Goal: Navigation & Orientation: Understand site structure

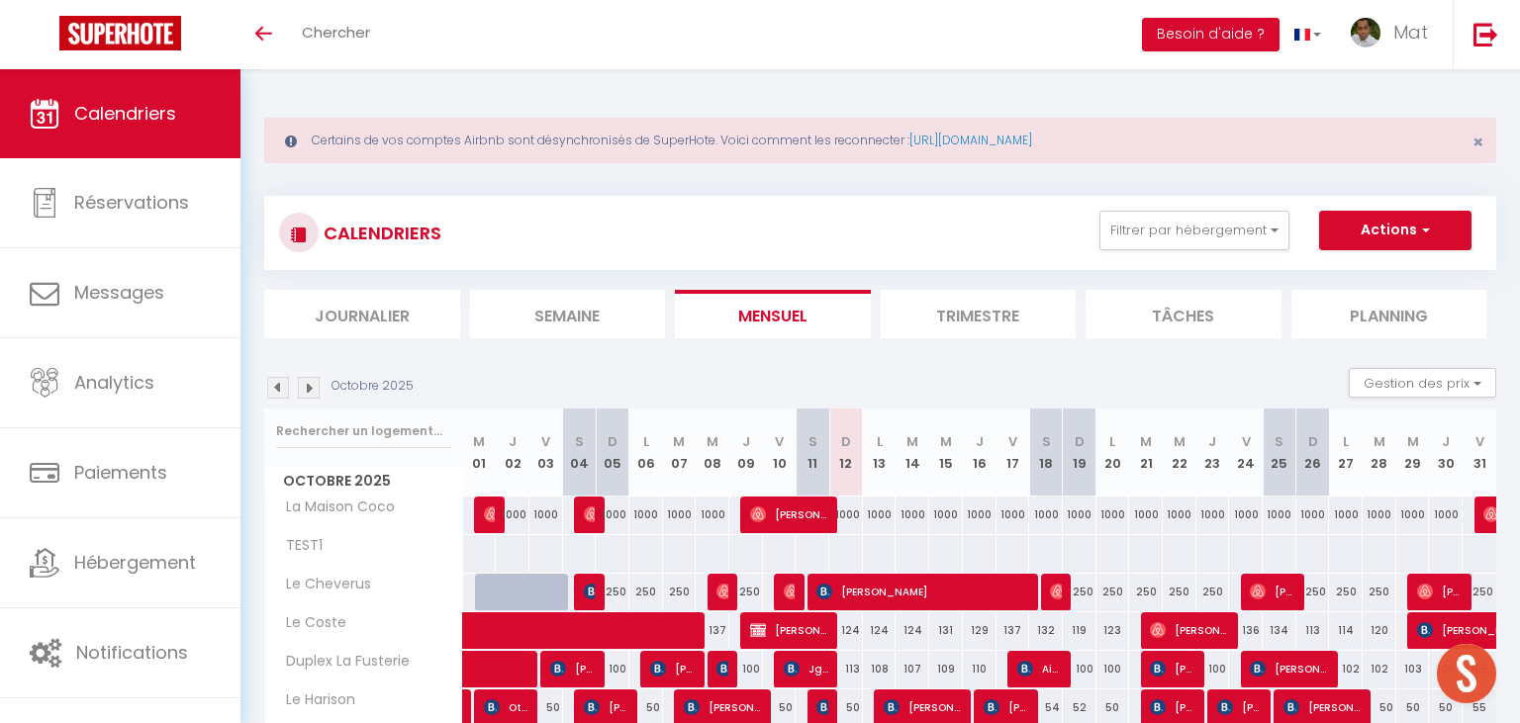
click at [587, 321] on li "Semaine" at bounding box center [568, 314] width 196 height 48
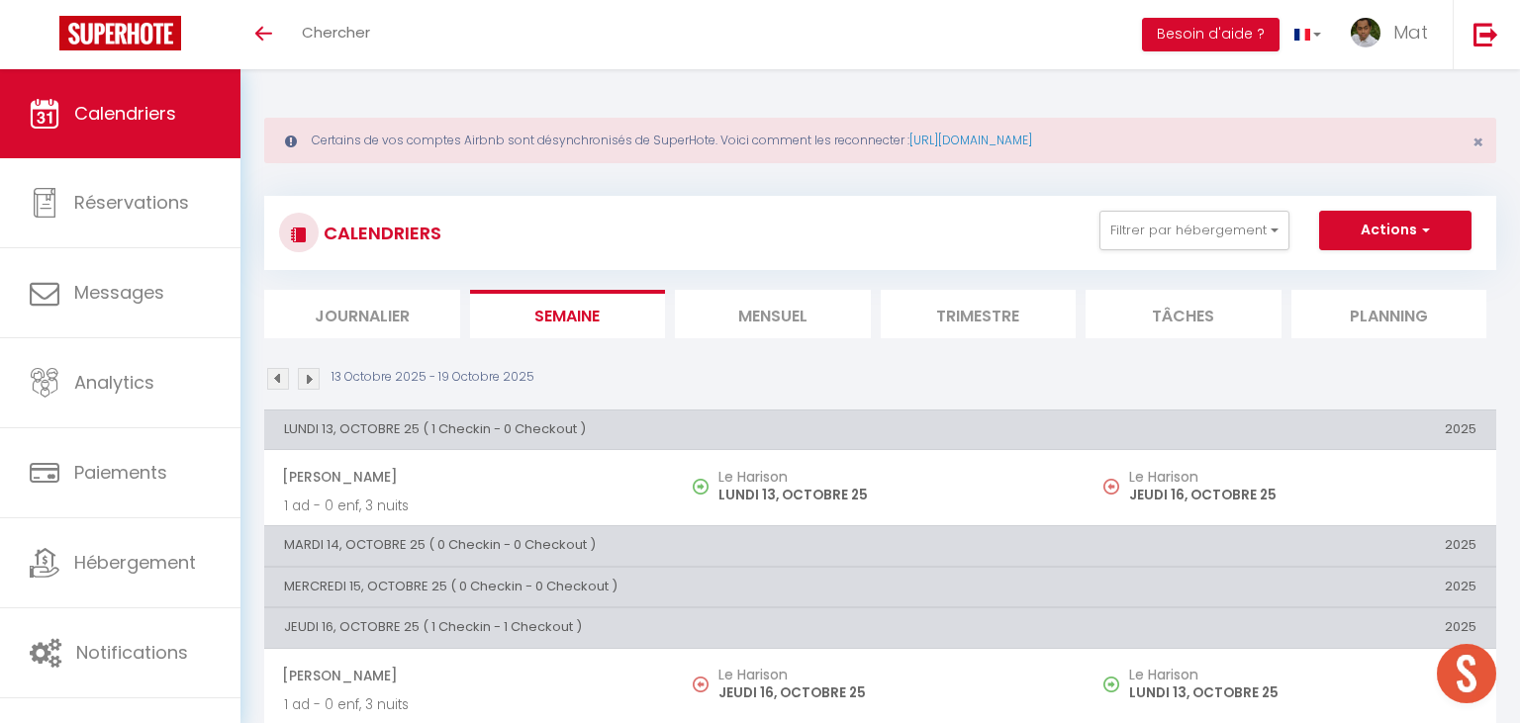
click at [772, 318] on li "Mensuel" at bounding box center [773, 314] width 196 height 48
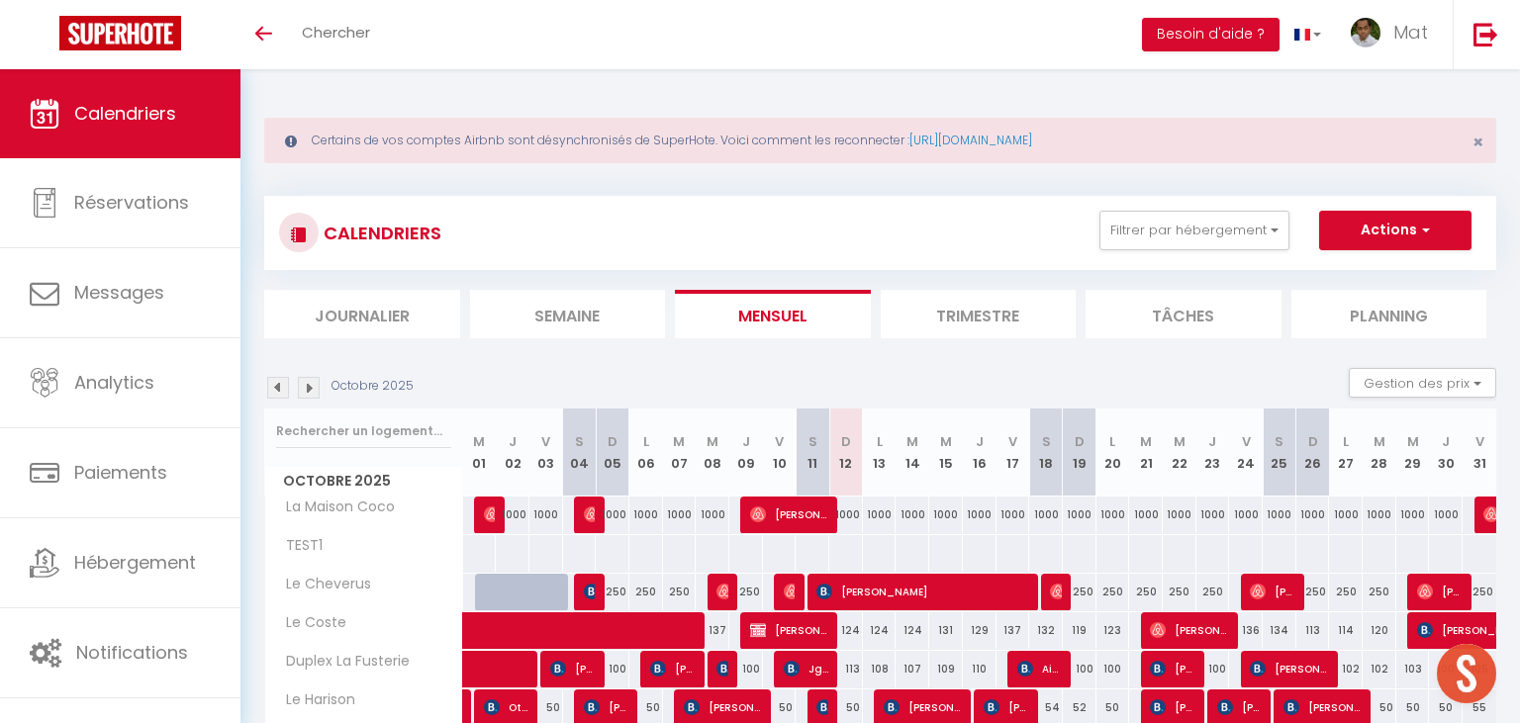
click at [976, 313] on li "Trimestre" at bounding box center [979, 314] width 196 height 48
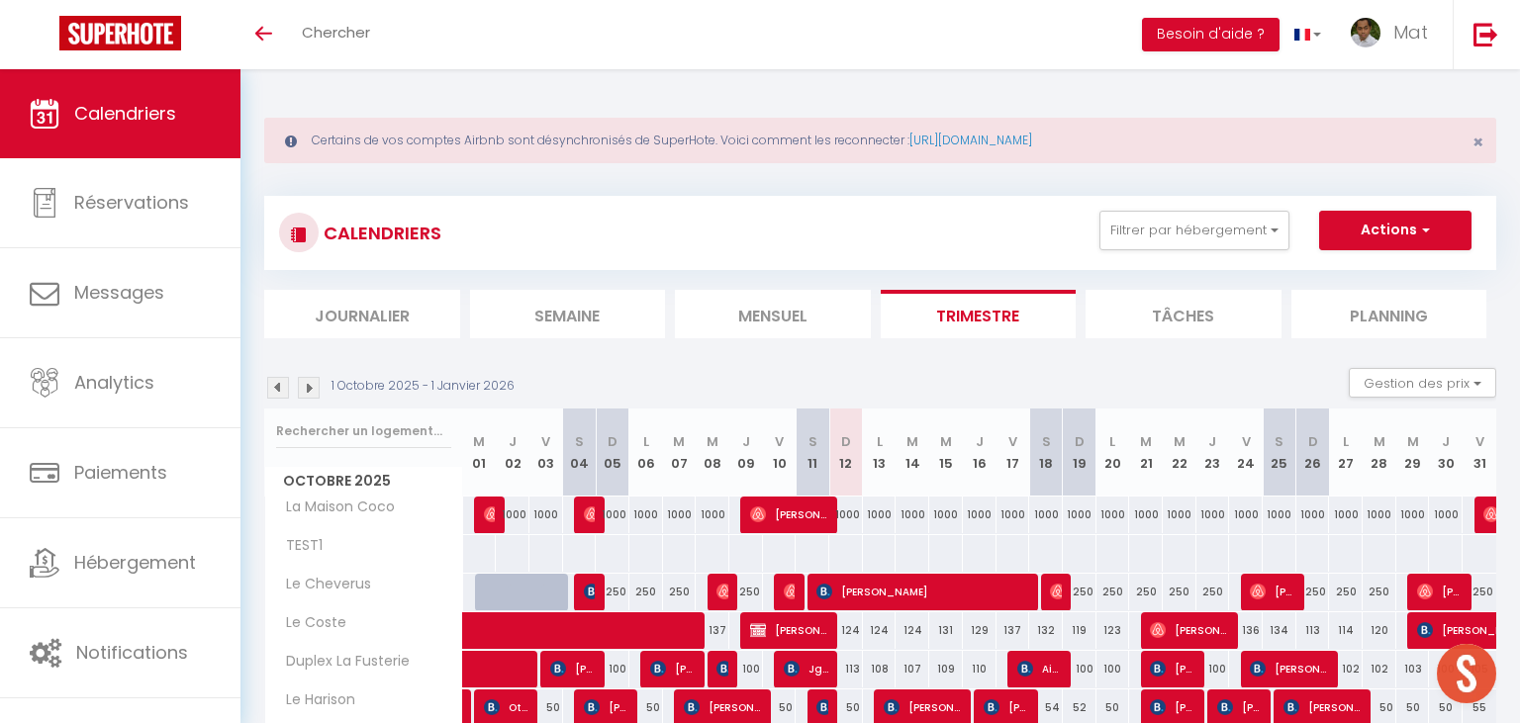
click at [1141, 323] on li "Tâches" at bounding box center [1184, 314] width 196 height 48
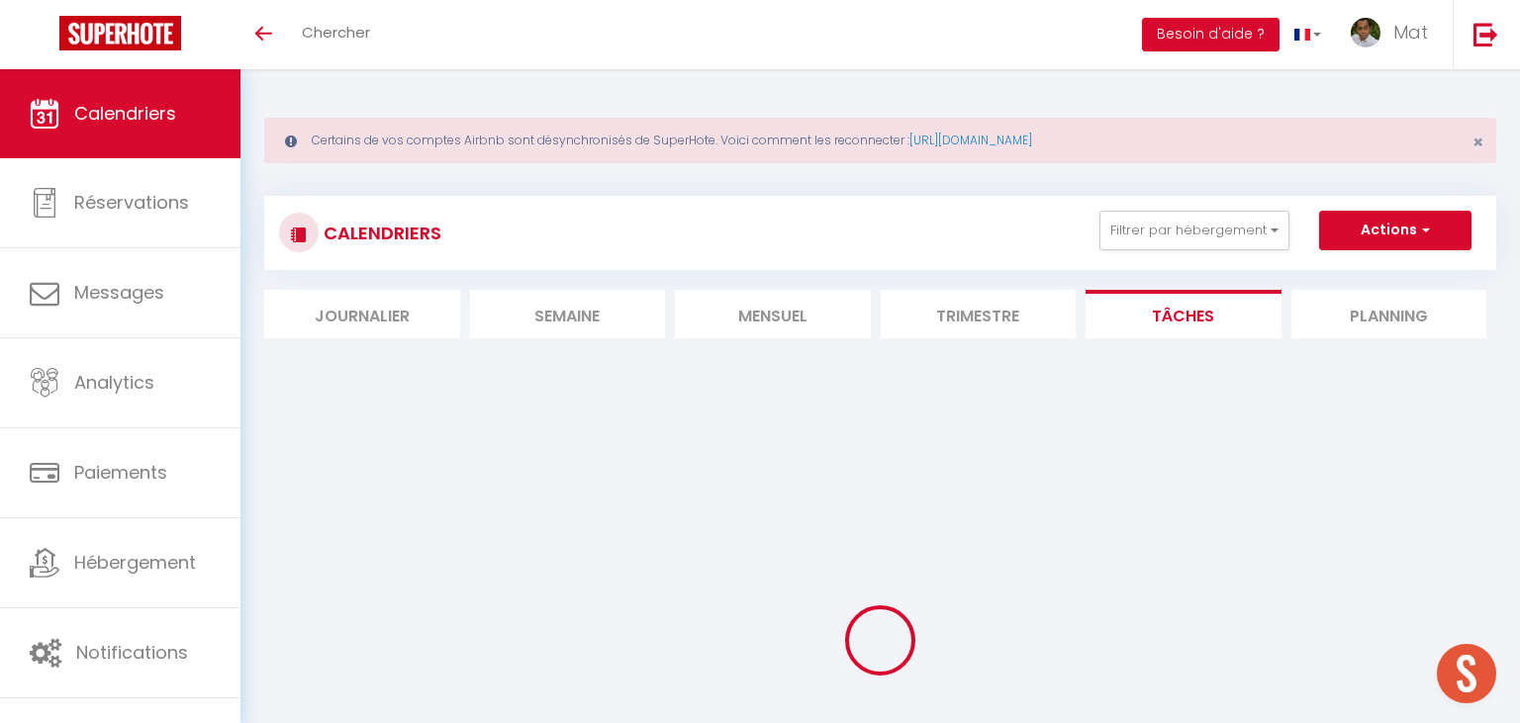
select select
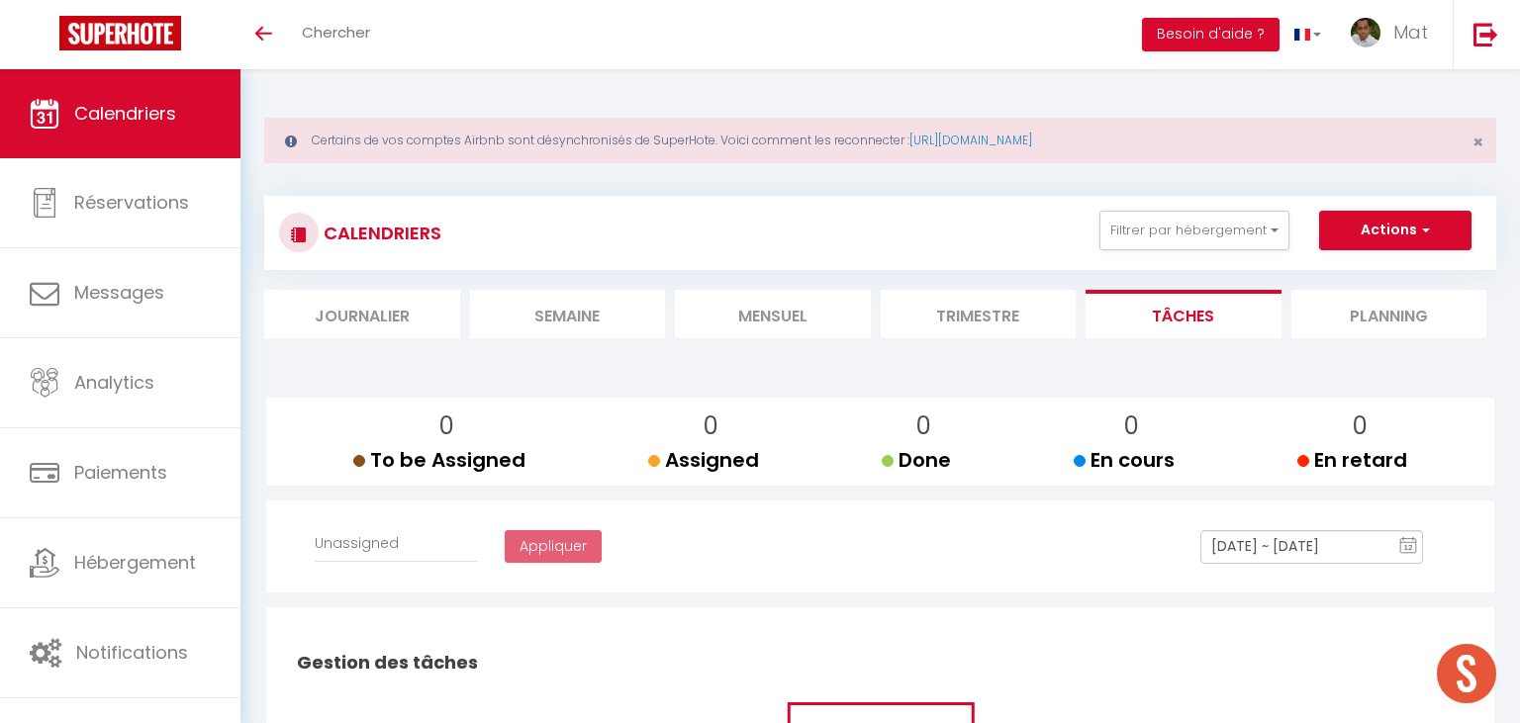
click at [1363, 315] on li "Planning" at bounding box center [1389, 314] width 196 height 48
